Goal: Find specific page/section: Find specific page/section

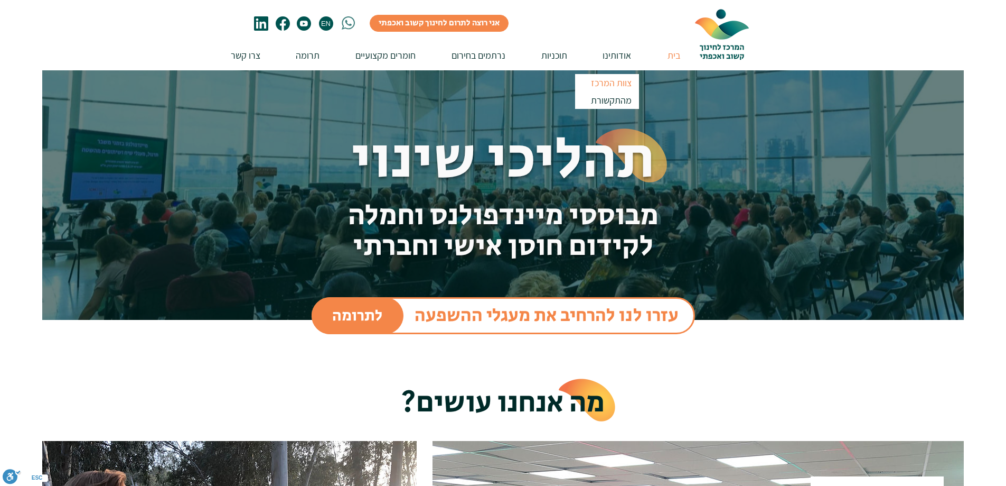
click at [619, 80] on p "צוות המרכז" at bounding box center [611, 82] width 50 height 17
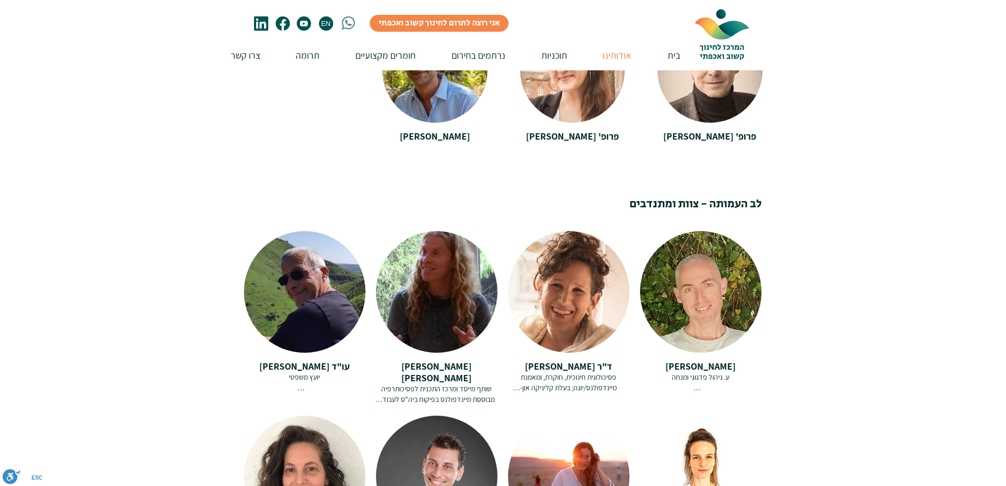
scroll to position [1321, 0]
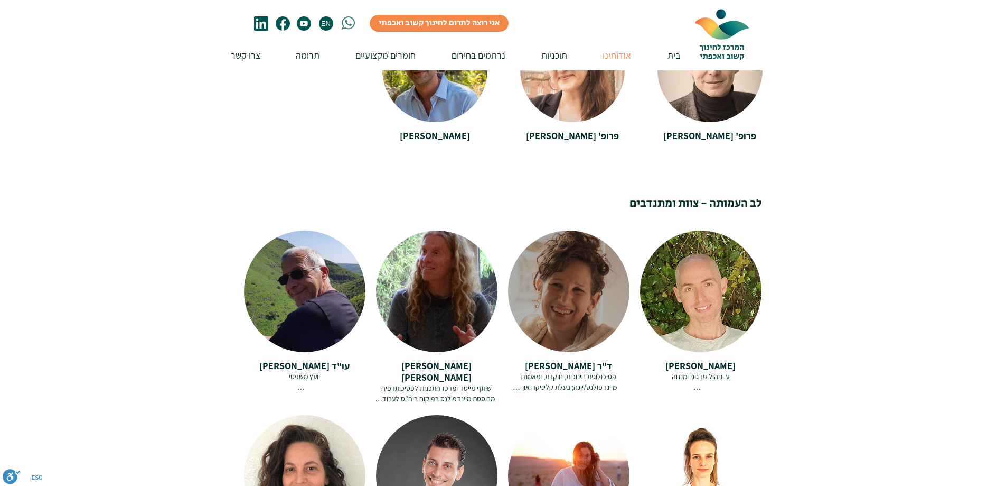
click at [568, 270] on div at bounding box center [569, 291] width 122 height 122
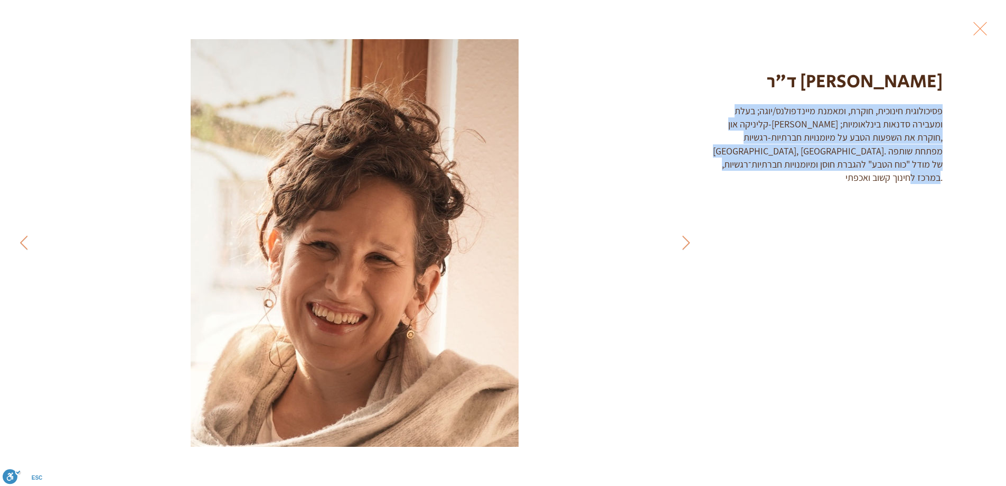
drag, startPoint x: 942, startPoint y: 110, endPoint x: 951, endPoint y: 182, distance: 72.9
click at [951, 182] on div "ד"ר [PERSON_NAME] פסיכולוגית חינוכית, חוקרת, ומאמנת מיינדפולנס/יוגה; בעלת קליני…" at bounding box center [856, 100] width 302 height 200
copy div "פסיכולוגית חינוכית, חוקרת, ומאמנת מיינדפולנס/יוגה; בעלת קליניקה און-[PERSON_NAM…"
click at [379, 189] on img "Gallery item, detailed view" at bounding box center [355, 242] width 329 height 407
click at [980, 23] on button "Exit expand mode" at bounding box center [981, 27] width 20 height 23
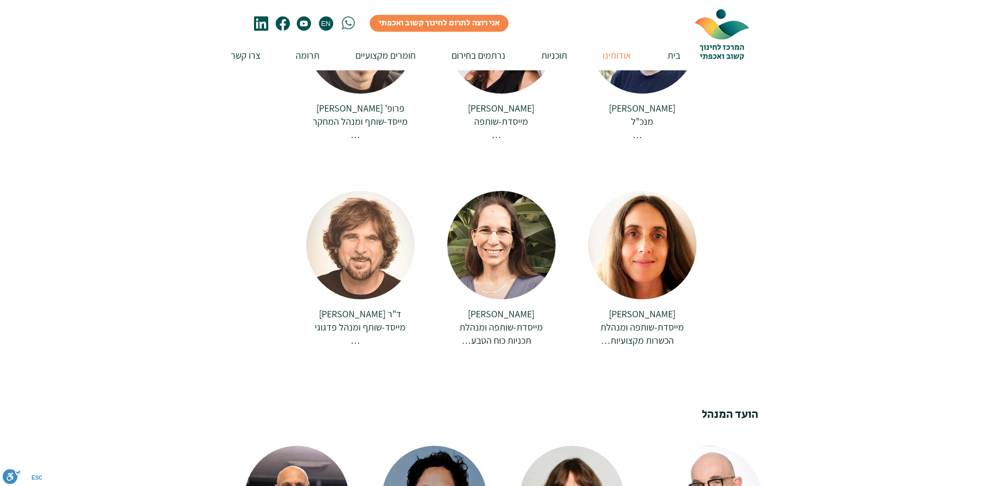
scroll to position [317, 0]
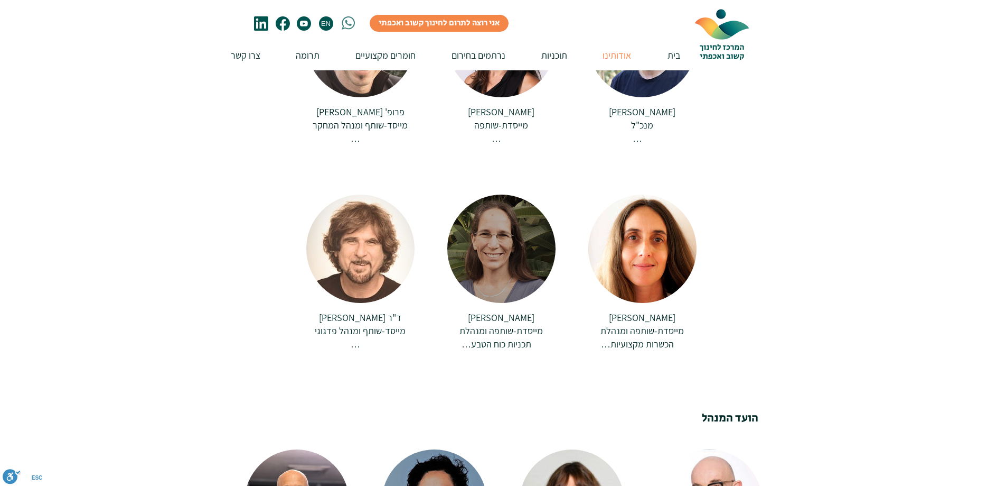
click at [507, 260] on div at bounding box center [502, 248] width 108 height 108
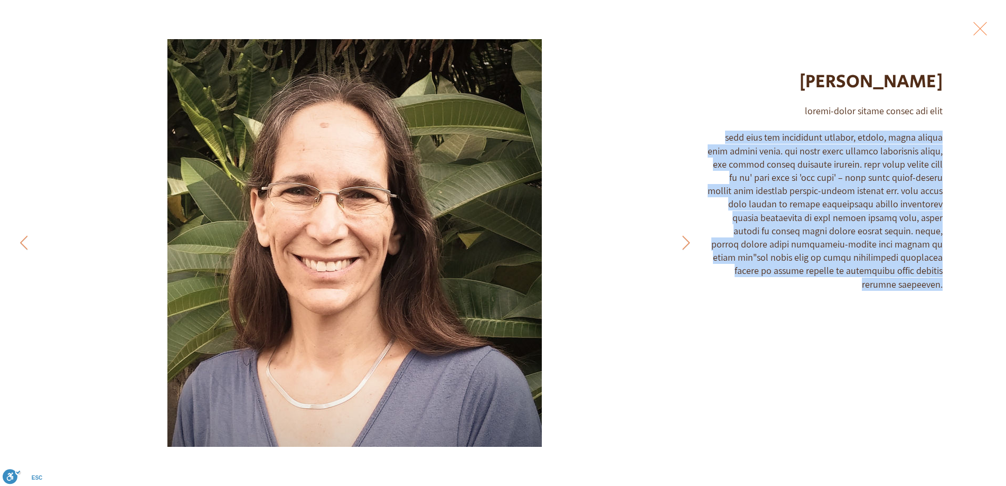
drag, startPoint x: 942, startPoint y: 136, endPoint x: 953, endPoint y: 275, distance: 139.9
click at [953, 275] on div "[PERSON_NAME]" at bounding box center [856, 153] width 302 height 307
copy div "lore ipsu dol sitametcon adipisc, elitse, doeiu tempor inci utlabo etdol. mag a…"
click at [983, 25] on button "Exit expand mode" at bounding box center [981, 27] width 20 height 23
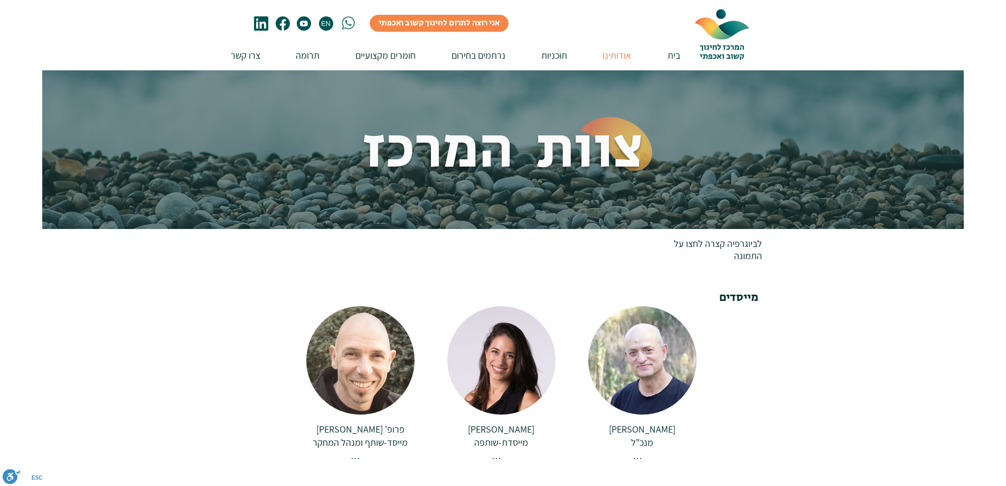
scroll to position [317, 0]
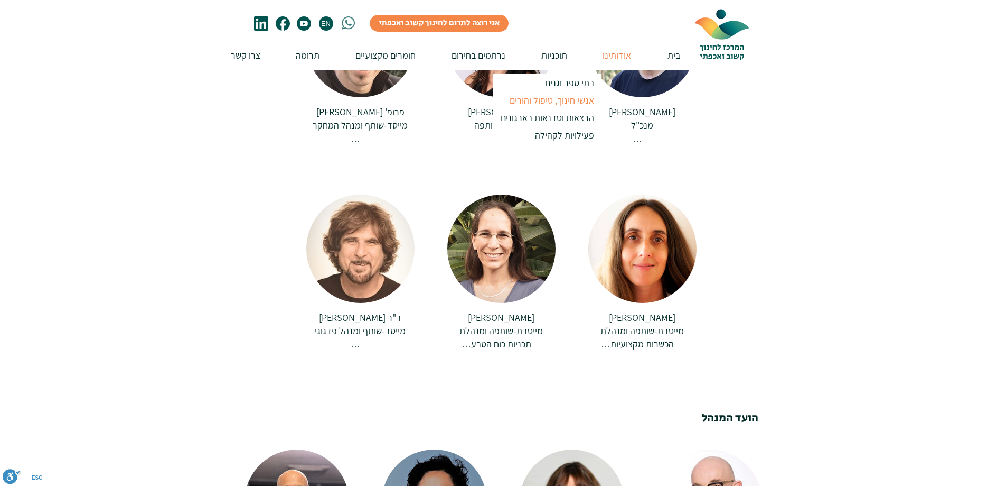
click at [553, 99] on p "אנשי חינוך, טיפול והורים" at bounding box center [552, 99] width 94 height 17
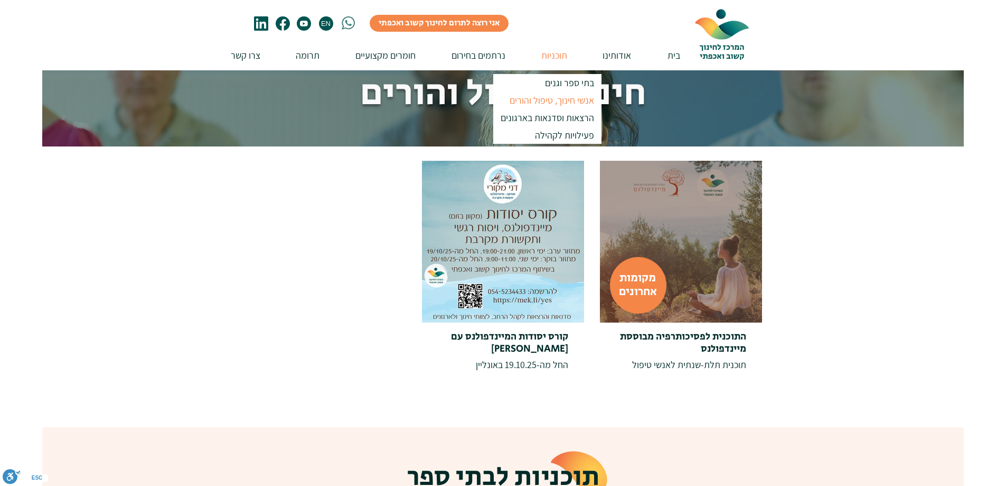
scroll to position [106, 0]
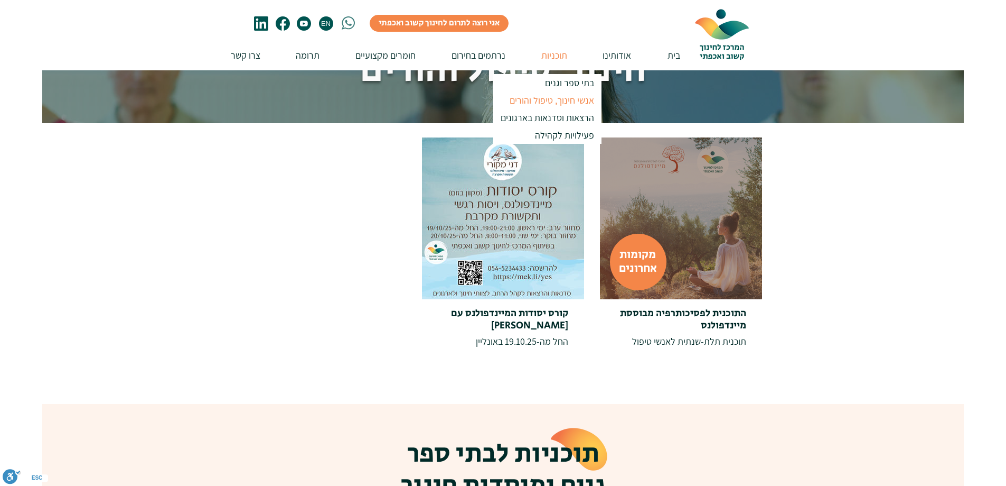
click at [704, 213] on div at bounding box center [681, 218] width 162 height 162
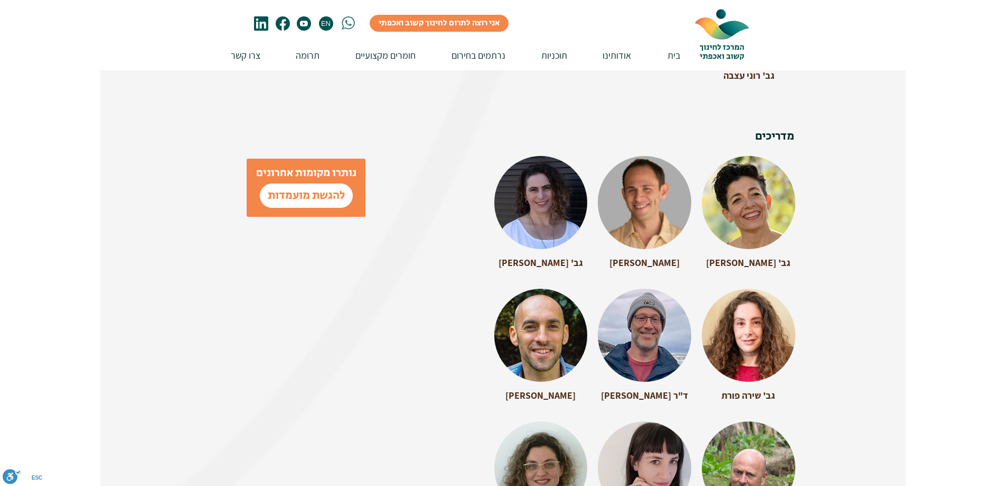
scroll to position [2272, 0]
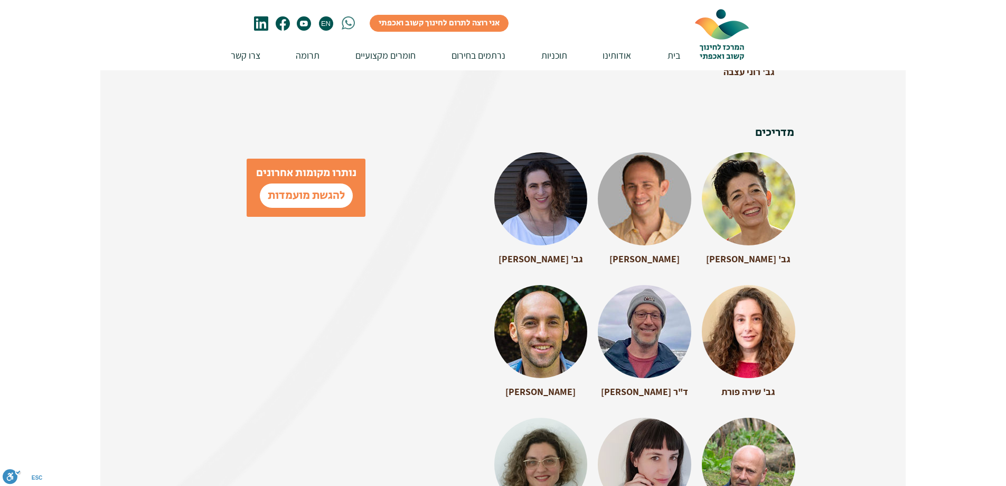
click at [557, 323] on div at bounding box center [541, 326] width 93 height 83
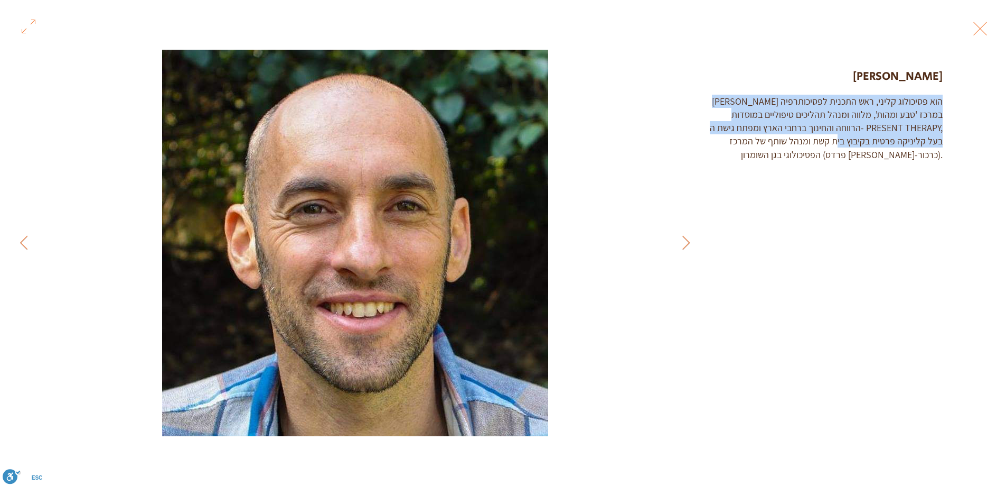
drag, startPoint x: 941, startPoint y: 100, endPoint x: 832, endPoint y: 139, distance: 115.5
click at [832, 139] on div "[PERSON_NAME] הוא פסיכולוג קליני, ראש התכנית לפסיכותרפיה במרכז 'טבע ומהות', מלו…" at bounding box center [825, 128] width 237 height 67
copy div "[PERSON_NAME] הוא פסיכולוג קליני, ראש התכנית לפסיכותרפיה במרכז 'טבע ומהות', מלו…"
